Goal: Task Accomplishment & Management: Complete application form

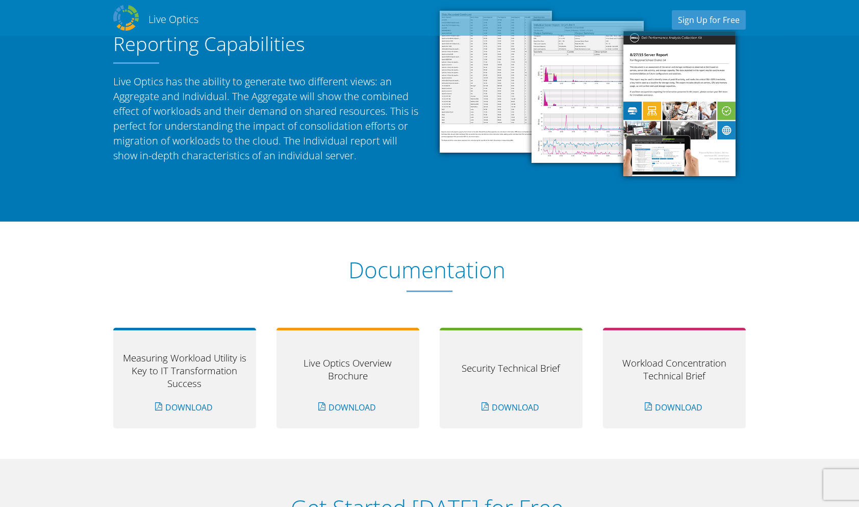
scroll to position [1152, 0]
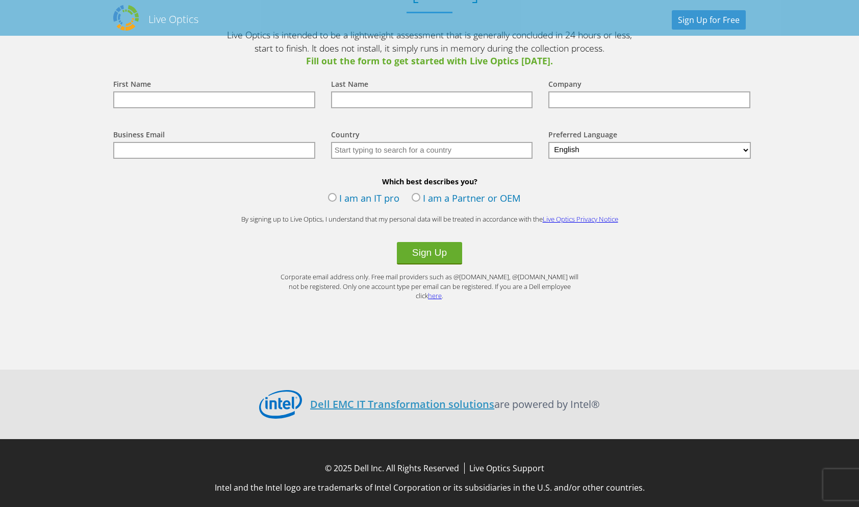
click at [216, 99] on input "text" at bounding box center [214, 99] width 202 height 17
type input "[PERSON_NAME]"
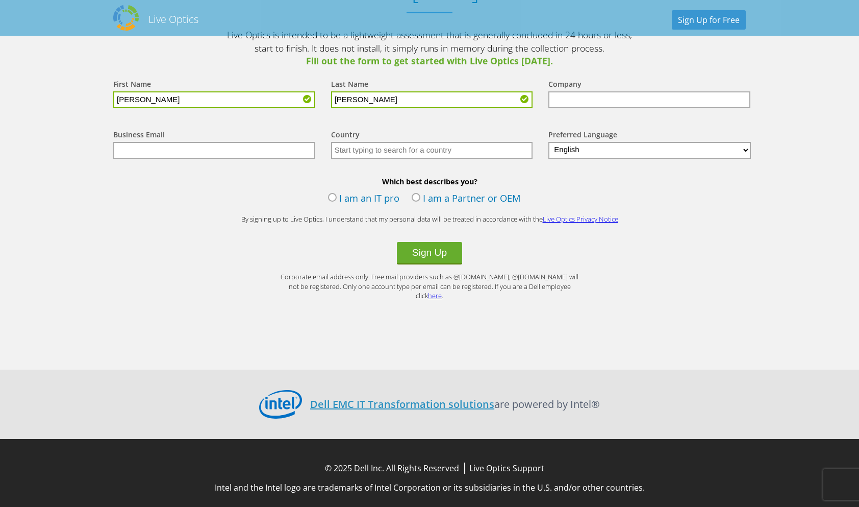
type input "[PERSON_NAME]"
type input "[GEOGRAPHIC_DATA]"
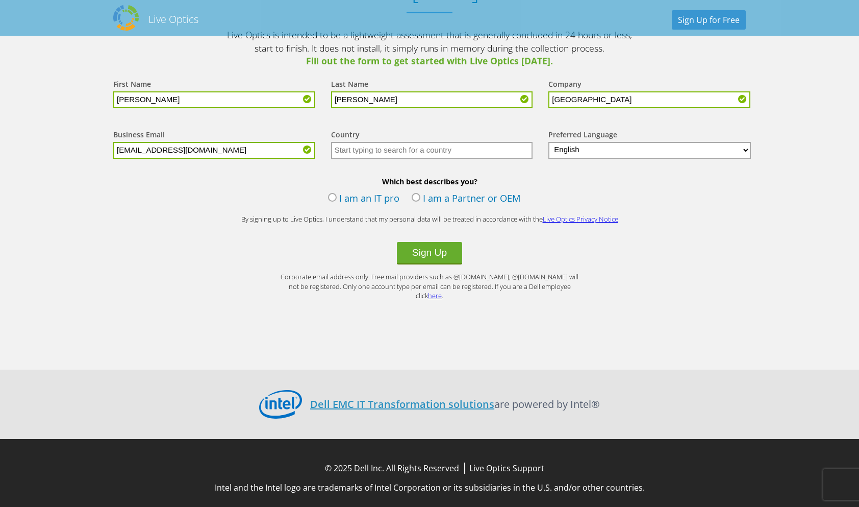
type input "[EMAIL_ADDRESS][DOMAIN_NAME]"
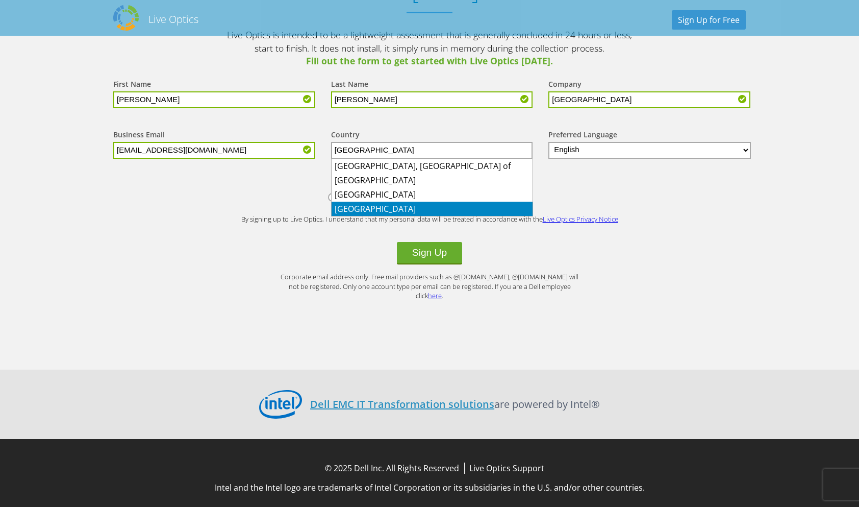
type input "[GEOGRAPHIC_DATA]"
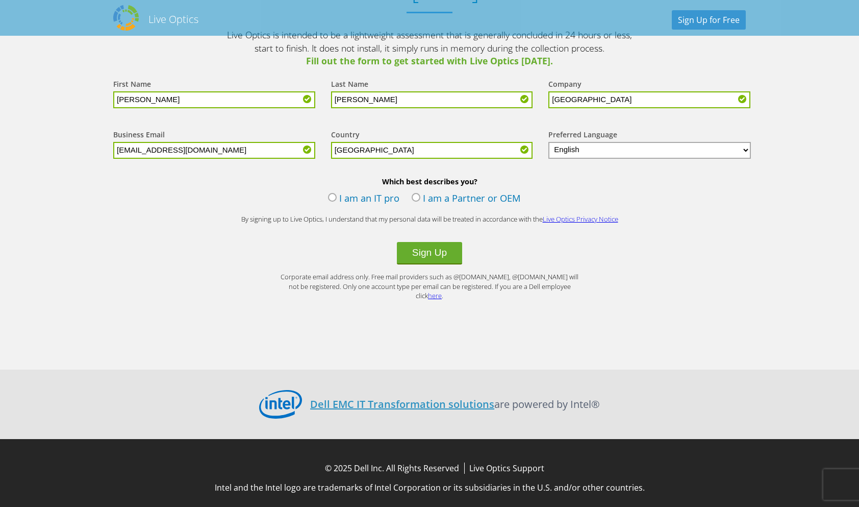
click at [340, 194] on label "I am an IT pro" at bounding box center [363, 198] width 71 height 15
click at [0, 0] on input "I am an IT pro" at bounding box center [0, 0] width 0 height 0
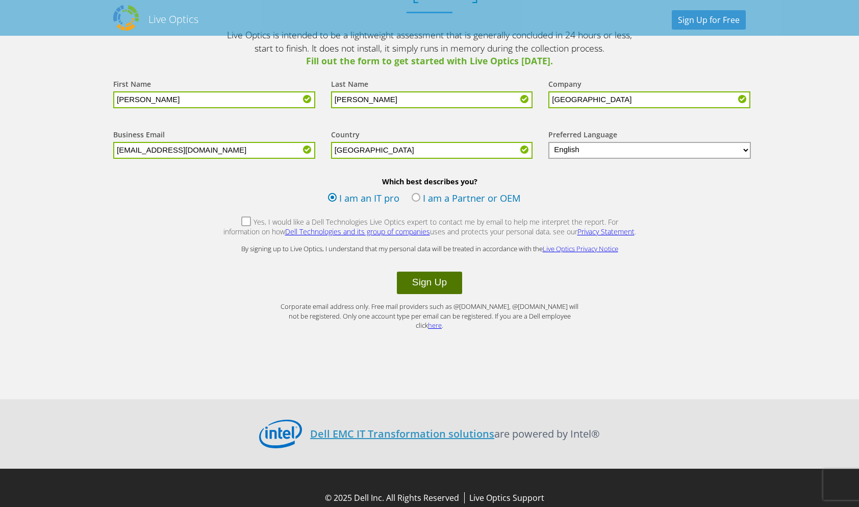
click at [416, 283] on button "Sign Up" at bounding box center [429, 282] width 65 height 22
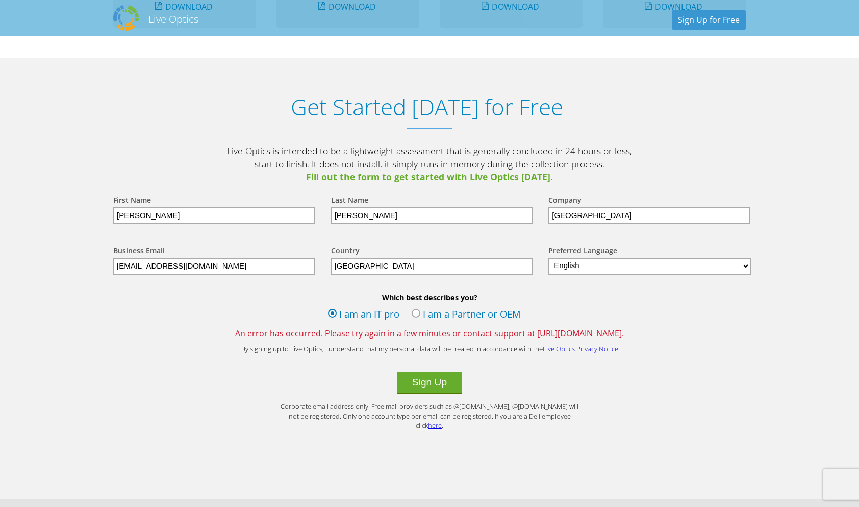
scroll to position [1166, 0]
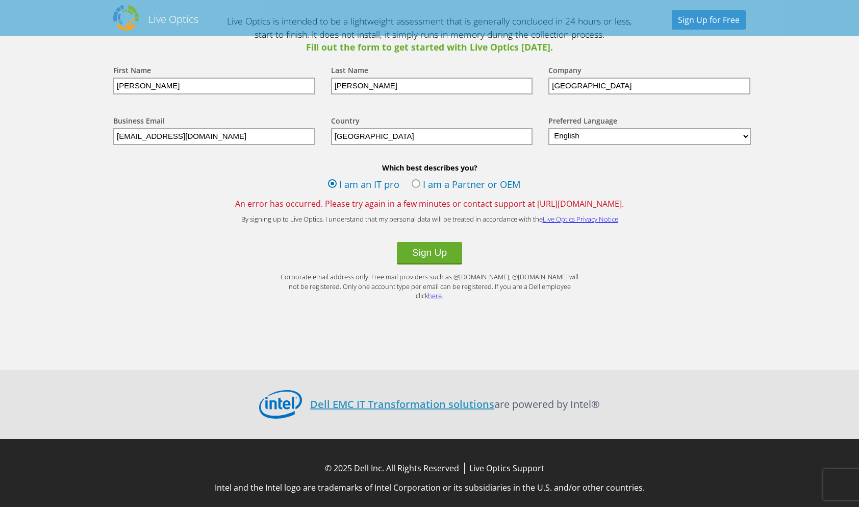
click at [712, 254] on div "Sign Up" at bounding box center [429, 253] width 653 height 22
